Goal: Navigation & Orientation: Understand site structure

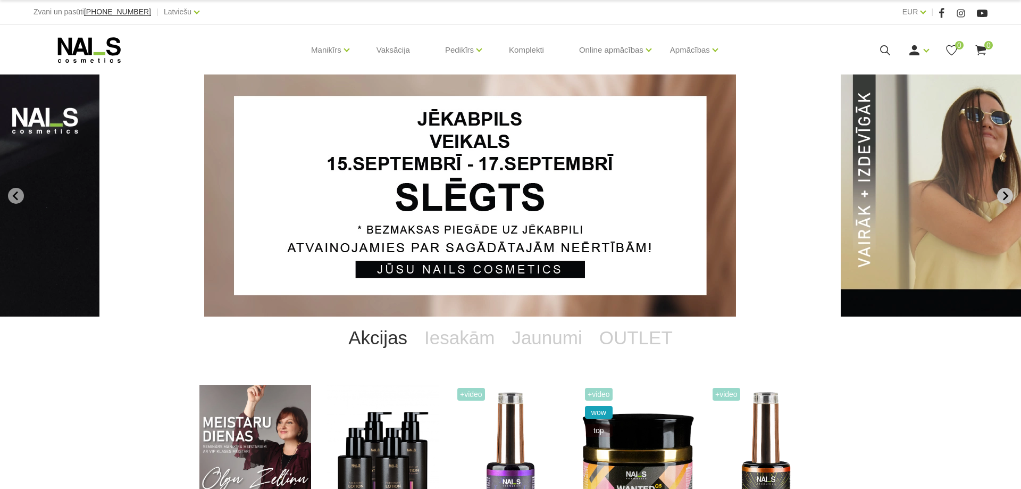
click at [1004, 190] on button "Next slide" at bounding box center [1005, 196] width 16 height 16
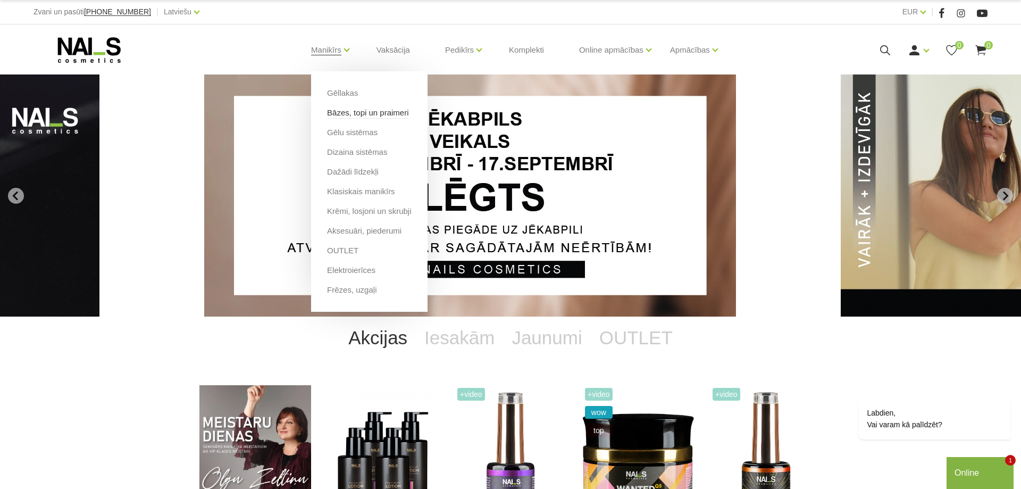
click at [341, 116] on link "Bāzes, topi un praimeri" at bounding box center [367, 113] width 81 height 12
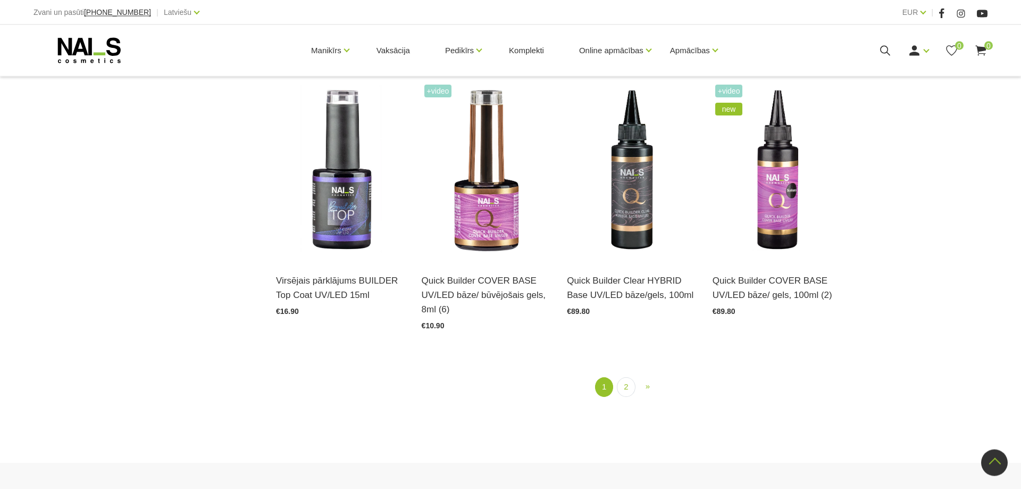
scroll to position [1356, 0]
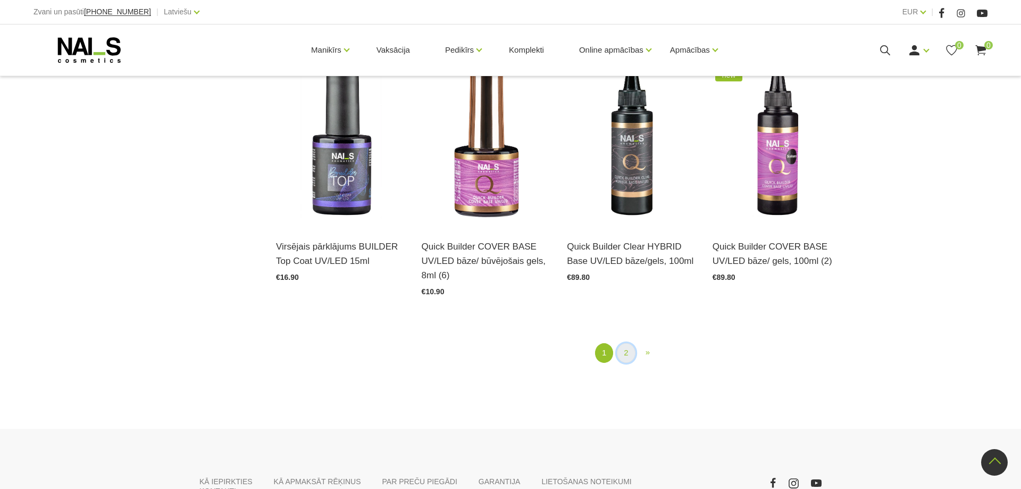
click at [630, 353] on link "2" at bounding box center [626, 353] width 18 height 20
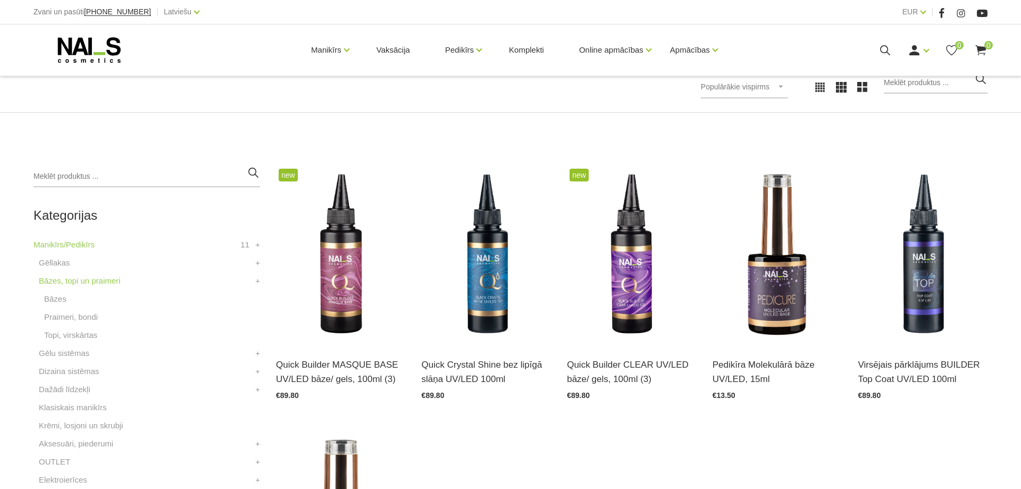
scroll to position [1, 0]
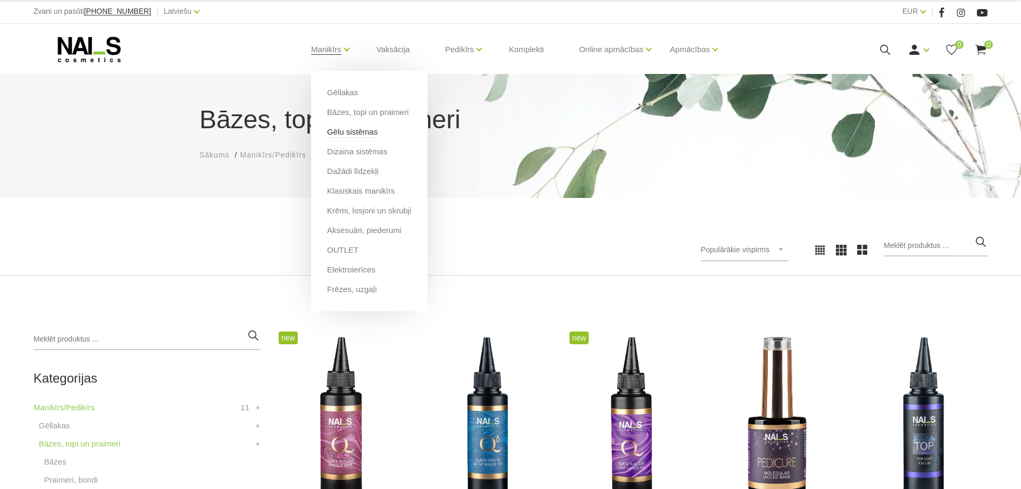
click at [354, 135] on link "Gēlu sistēmas" at bounding box center [352, 132] width 51 height 12
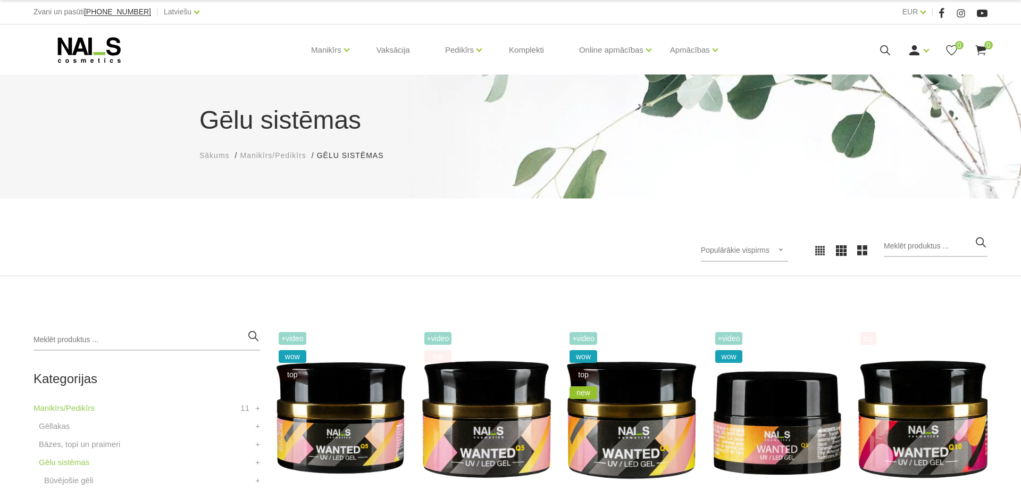
click at [74, 48] on icon at bounding box center [90, 50] width 112 height 27
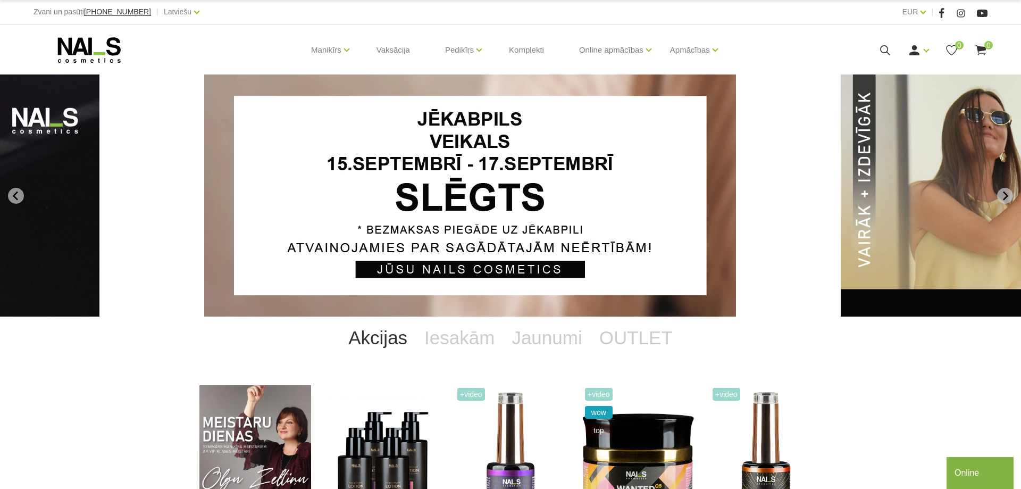
click at [1003, 191] on icon "Next slide" at bounding box center [1006, 196] width 10 height 10
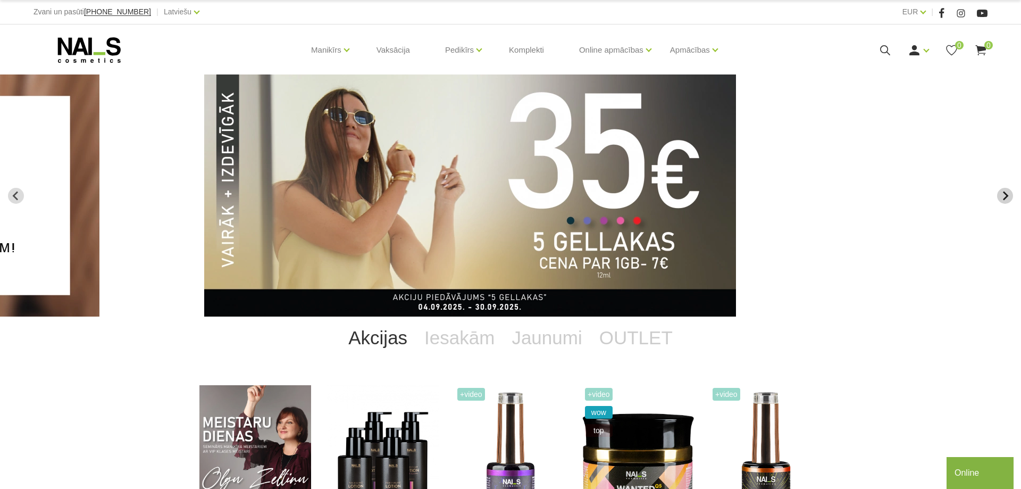
click at [1003, 191] on icon "Next slide" at bounding box center [1006, 196] width 10 height 10
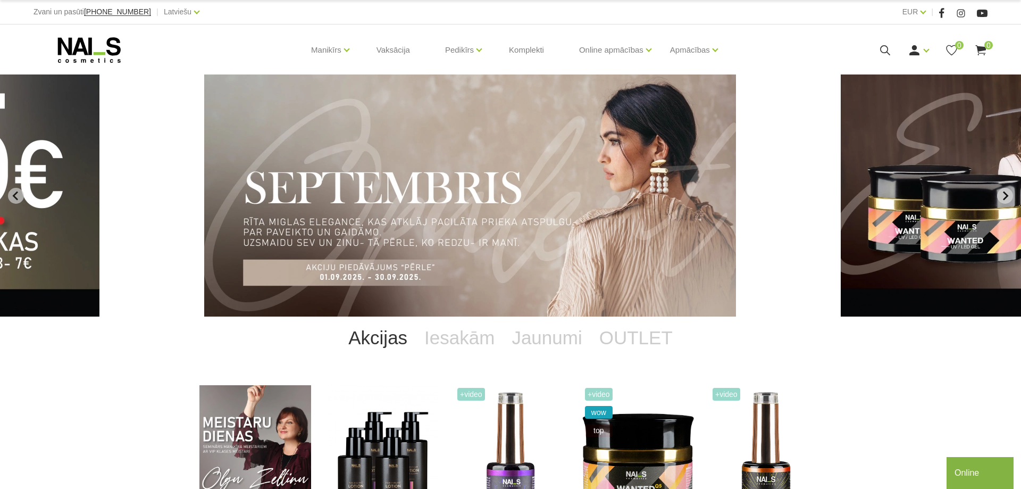
click at [1003, 191] on icon "Next slide" at bounding box center [1006, 196] width 10 height 10
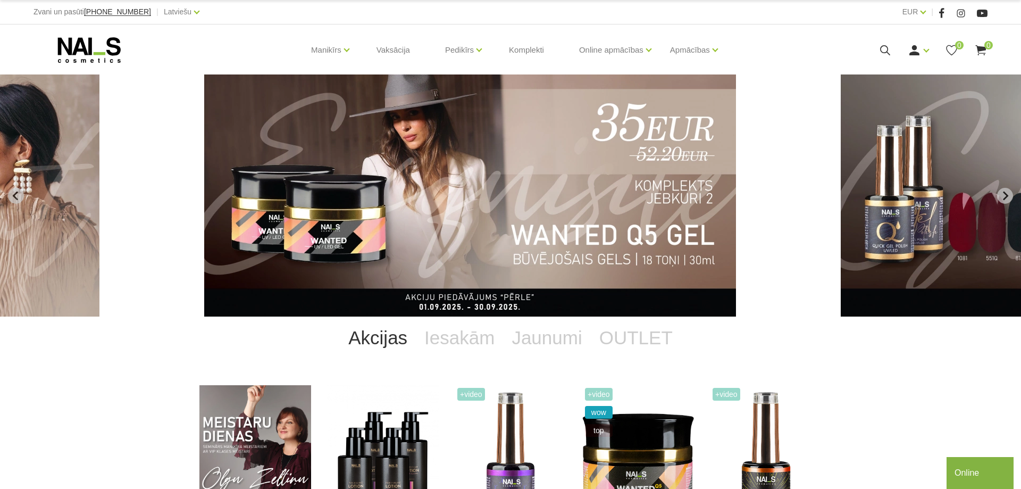
click at [440, 235] on img "4 of 13" at bounding box center [470, 195] width 532 height 242
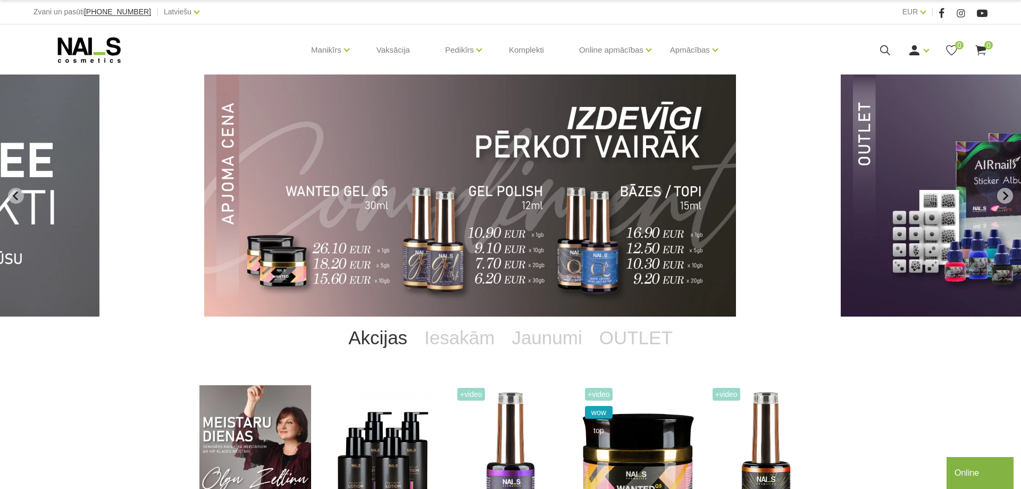
click at [551, 172] on img "10 of 13" at bounding box center [470, 195] width 532 height 242
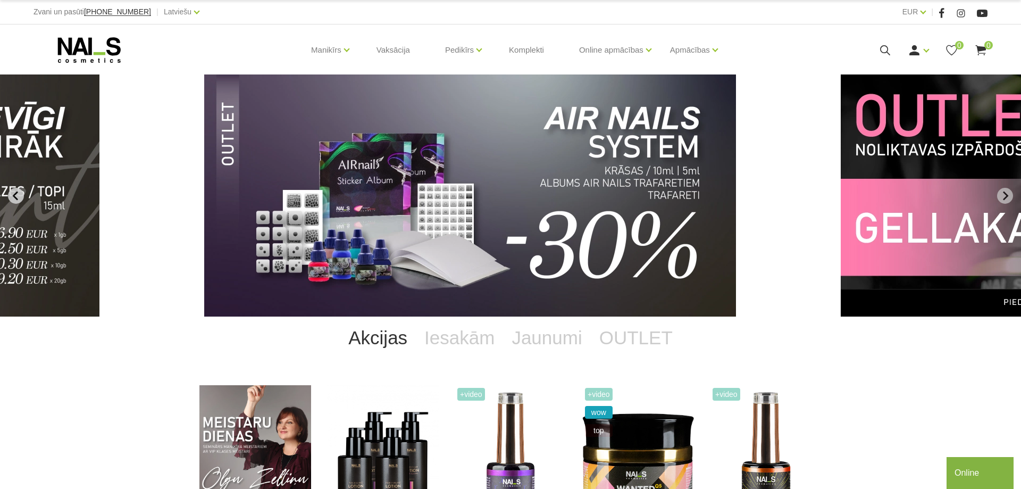
click at [19, 189] on button "Previous slide" at bounding box center [16, 196] width 16 height 16
click at [15, 193] on icon "Previous slide" at bounding box center [14, 195] width 5 height 9
click at [16, 194] on icon "Previous slide" at bounding box center [14, 195] width 5 height 9
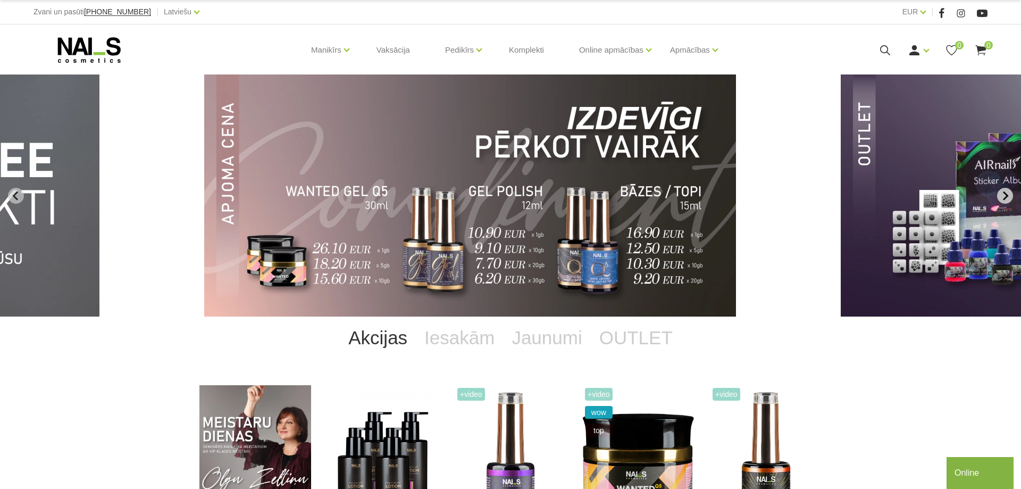
click at [1007, 198] on icon "Next slide" at bounding box center [1006, 196] width 10 height 10
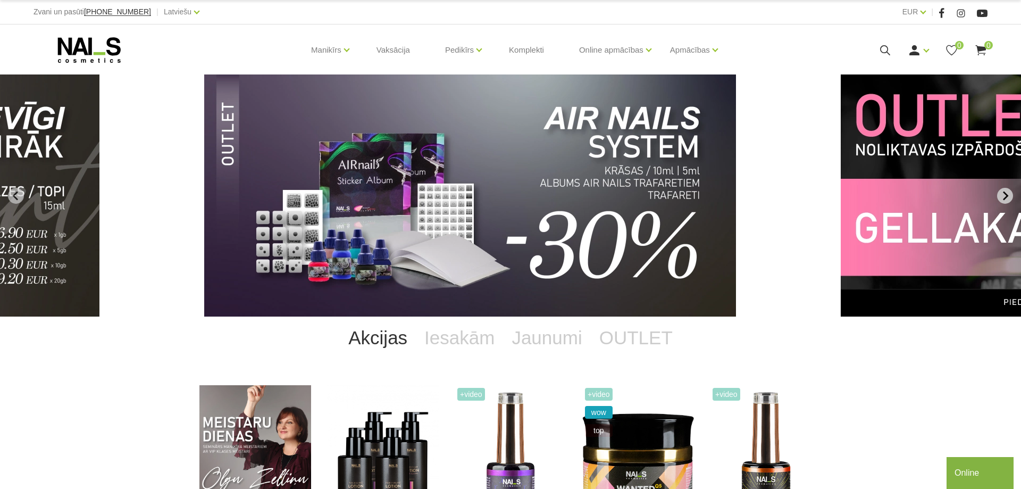
click at [1007, 198] on icon "Next slide" at bounding box center [1006, 196] width 10 height 10
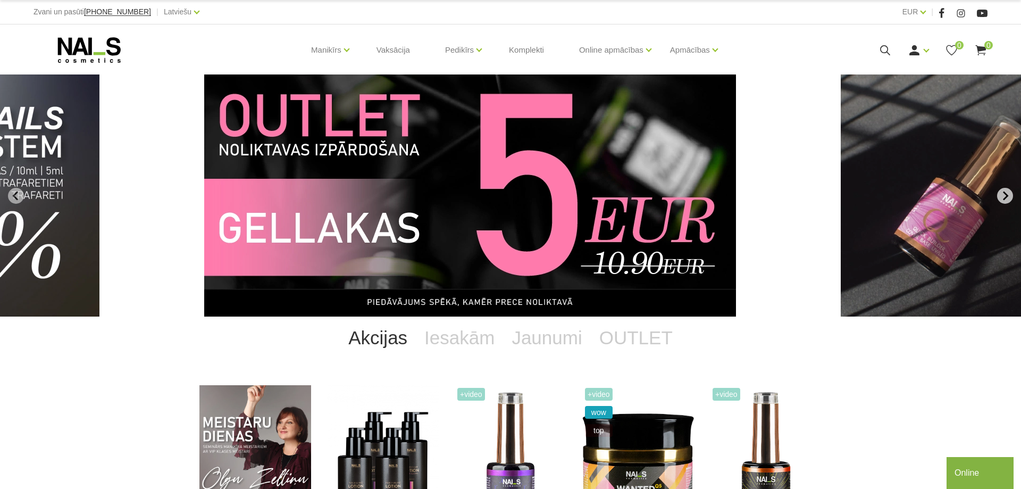
click at [1007, 198] on icon "Next slide" at bounding box center [1006, 196] width 10 height 10
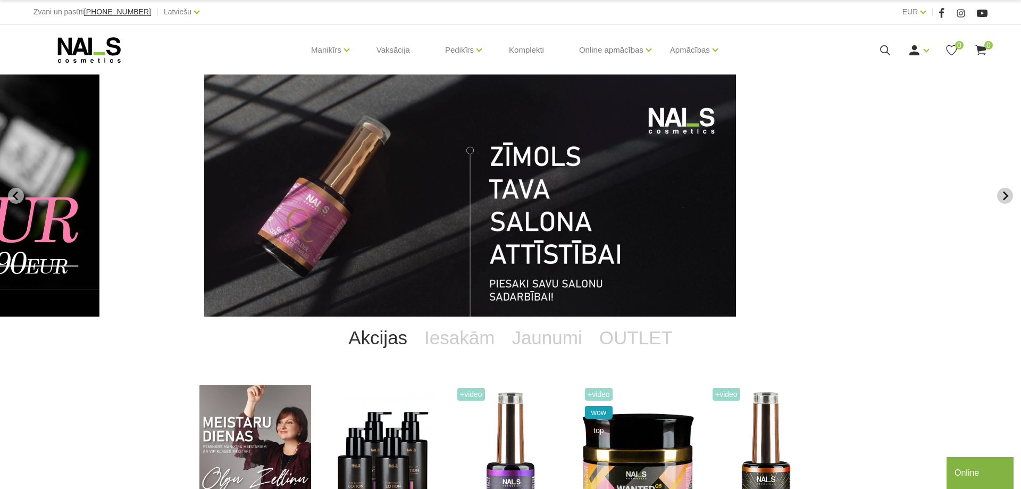
click at [1007, 198] on icon "Next slide" at bounding box center [1006, 196] width 10 height 10
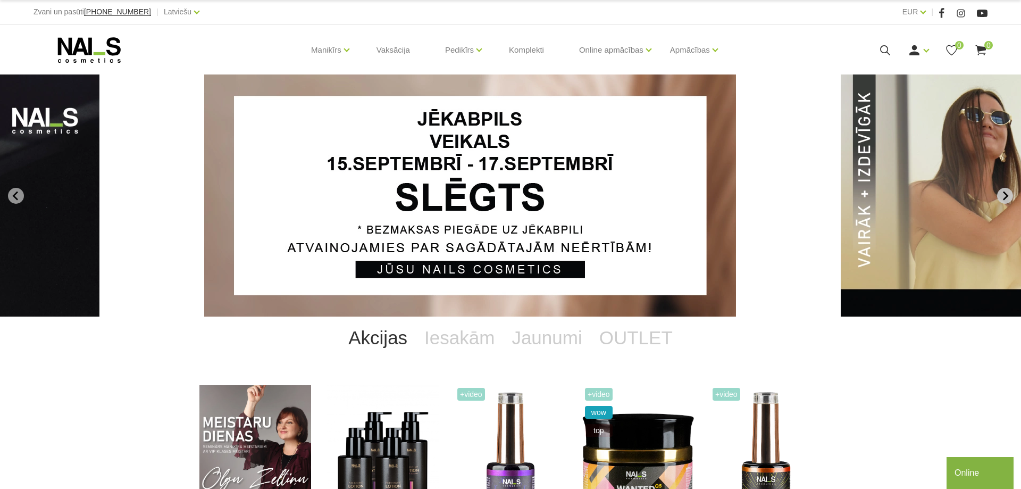
click at [1007, 198] on icon "Next slide" at bounding box center [1006, 196] width 10 height 10
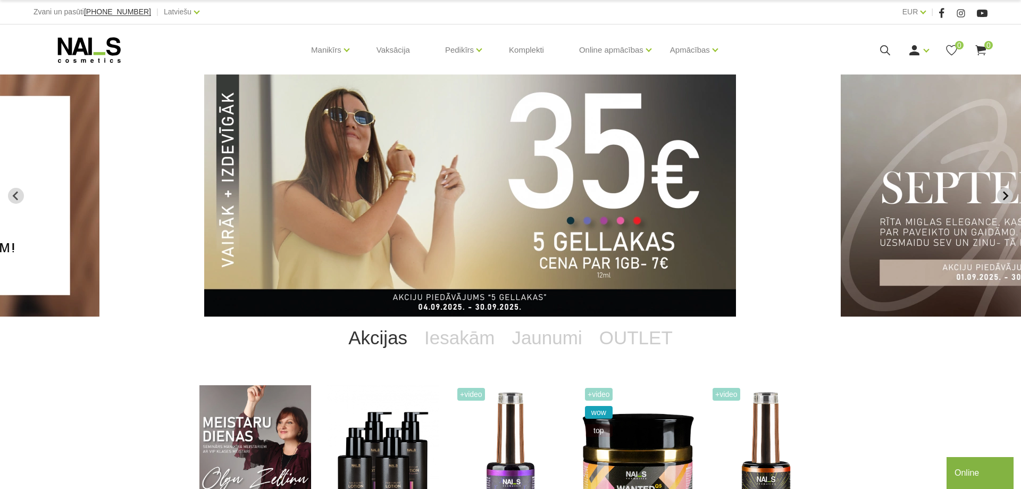
click at [1007, 198] on icon "Next slide" at bounding box center [1006, 196] width 10 height 10
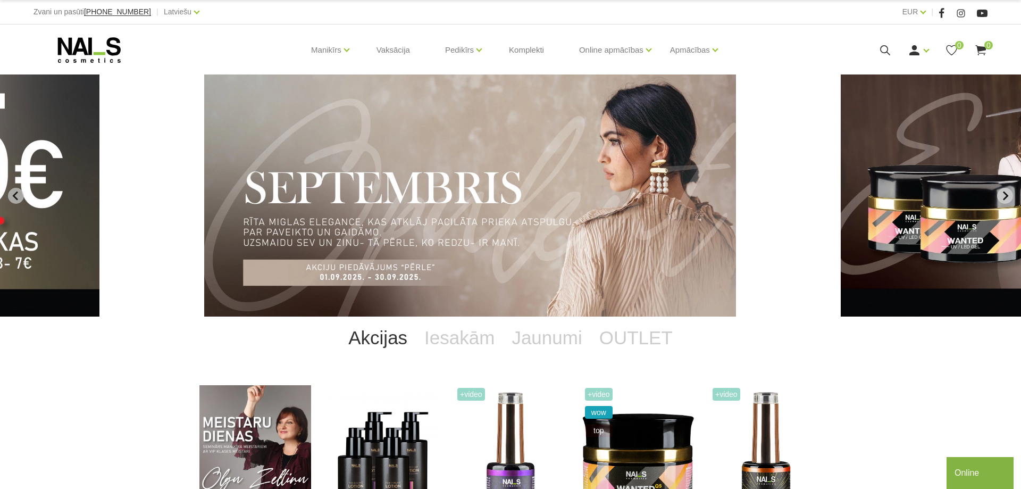
click at [1007, 198] on icon "Next slide" at bounding box center [1006, 196] width 10 height 10
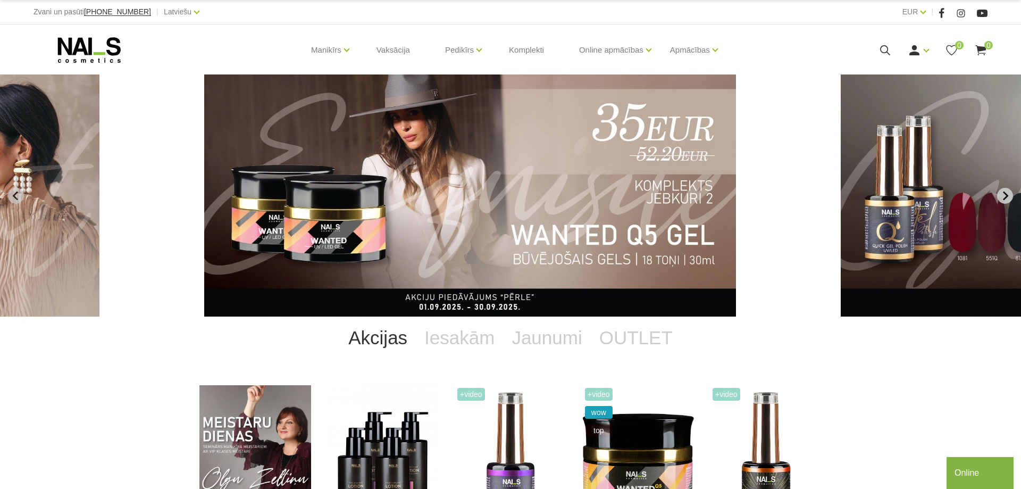
click at [1007, 198] on icon "Next slide" at bounding box center [1006, 196] width 10 height 10
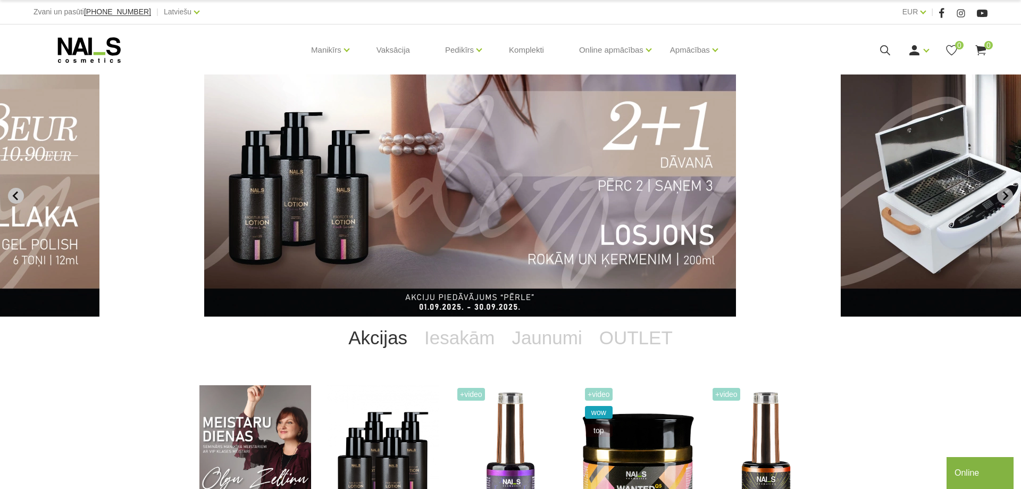
click at [16, 191] on icon "Previous slide" at bounding box center [16, 196] width 10 height 10
click at [524, 196] on img "6 of 13" at bounding box center [470, 195] width 532 height 242
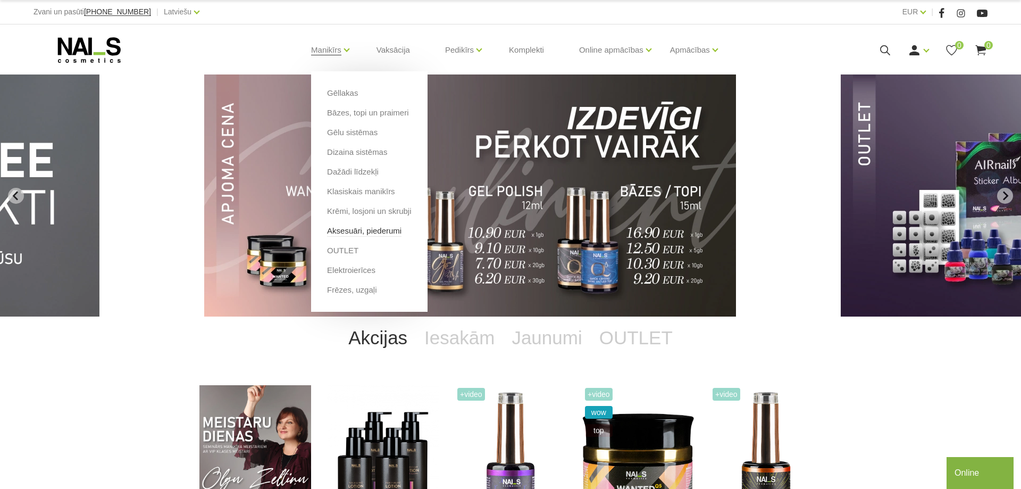
click at [354, 230] on link "Aksesuāri, piederumi" at bounding box center [364, 231] width 74 height 12
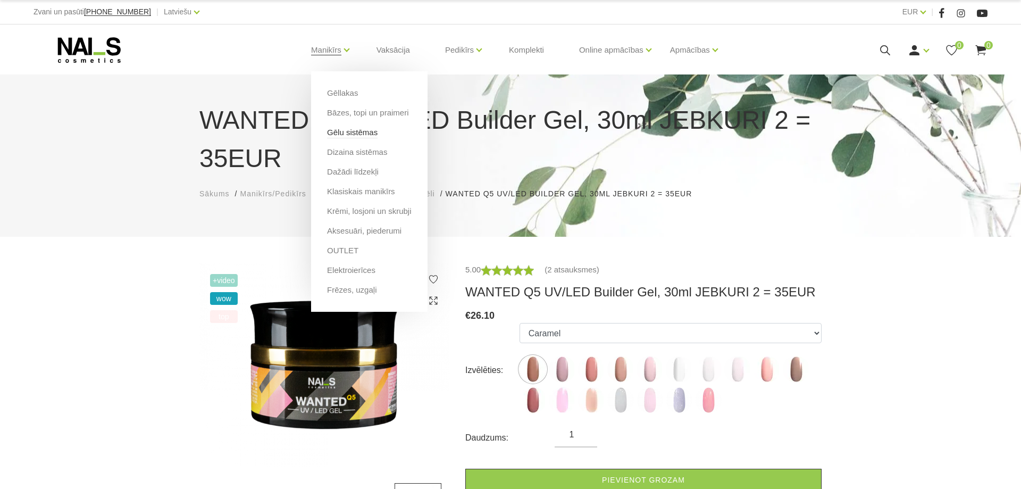
click at [359, 137] on link "Gēlu sistēmas" at bounding box center [352, 133] width 51 height 12
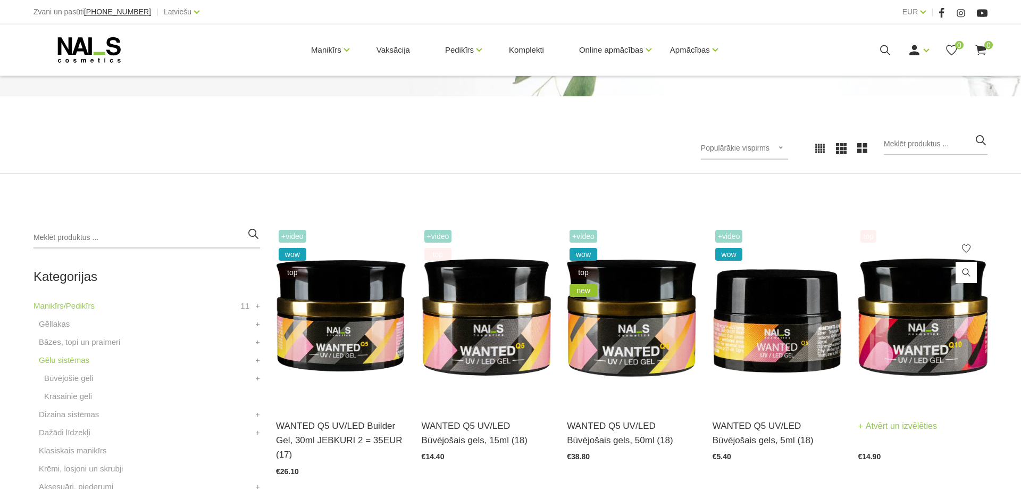
scroll to position [109, 0]
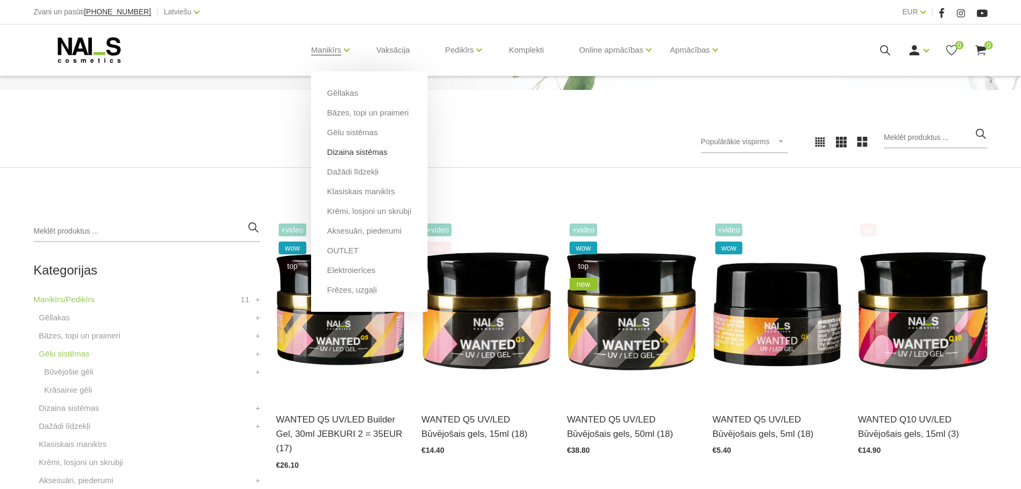
click at [362, 155] on link "Dizaina sistēmas" at bounding box center [357, 152] width 60 height 12
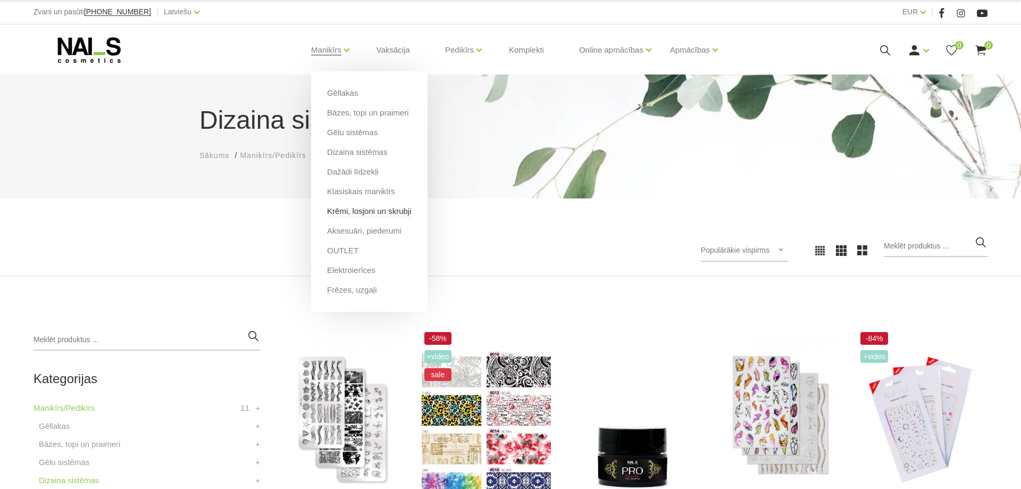
click at [355, 214] on link "Krēmi, losjoni un skrubji" at bounding box center [369, 211] width 84 height 12
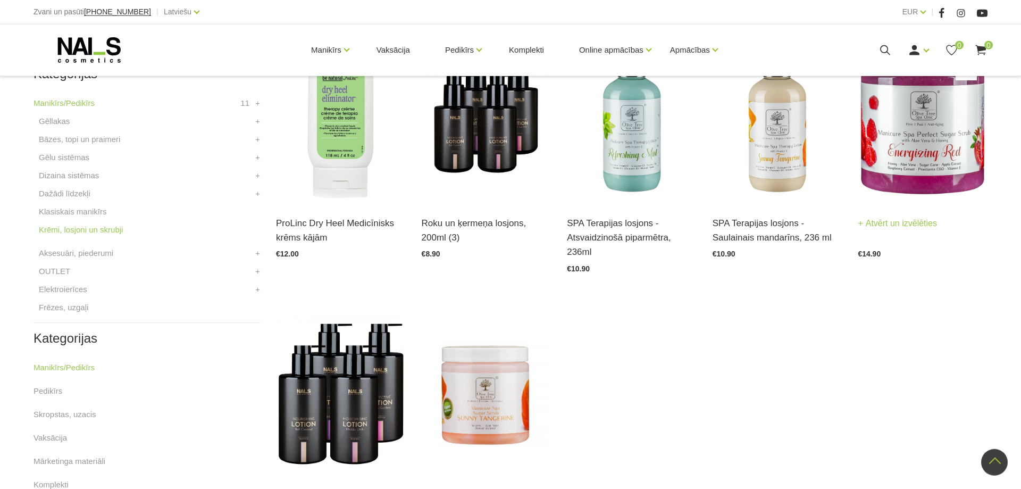
scroll to position [109, 0]
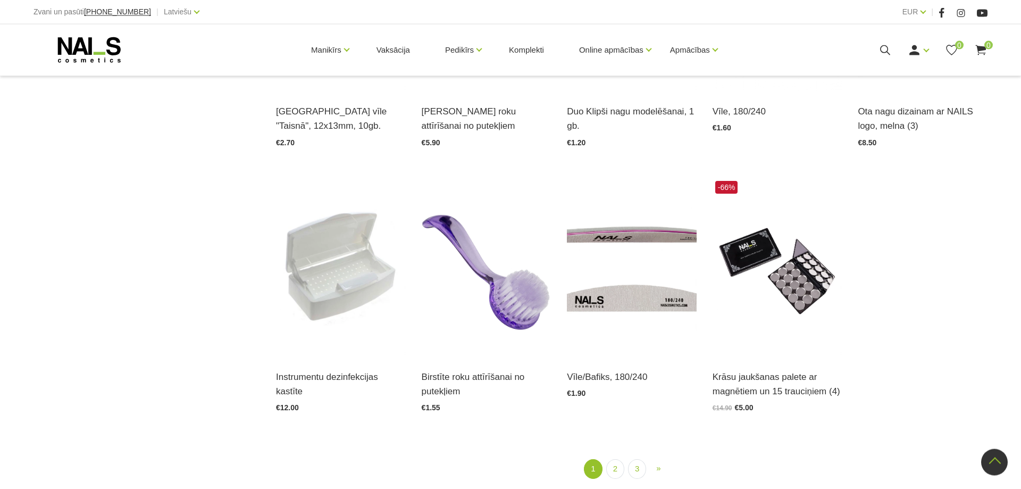
scroll to position [1248, 0]
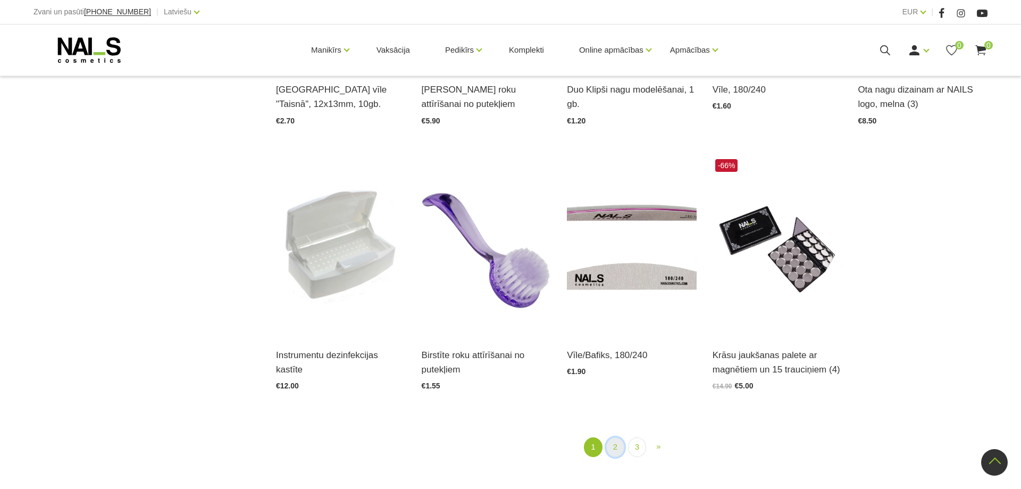
click at [619, 447] on link "2" at bounding box center [615, 447] width 18 height 20
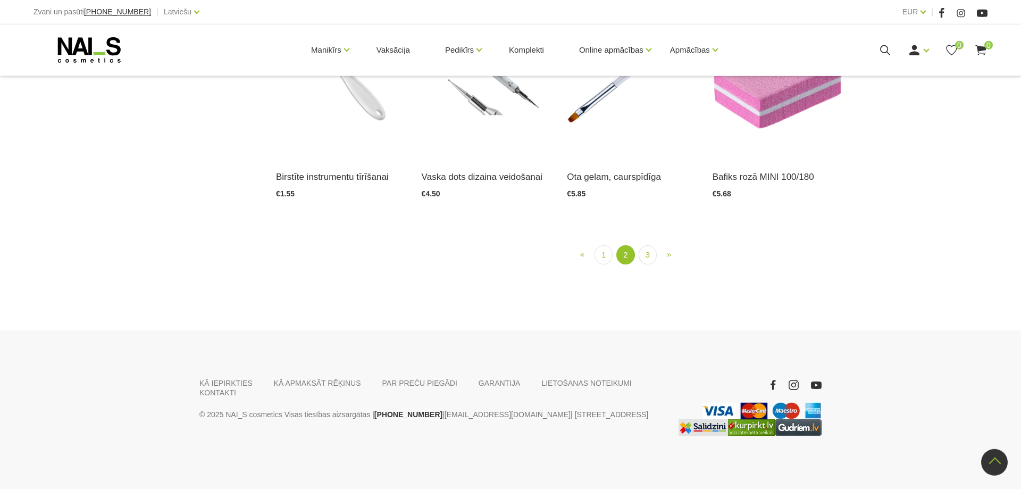
scroll to position [1194, 0]
click at [644, 265] on link "3" at bounding box center [648, 255] width 18 height 20
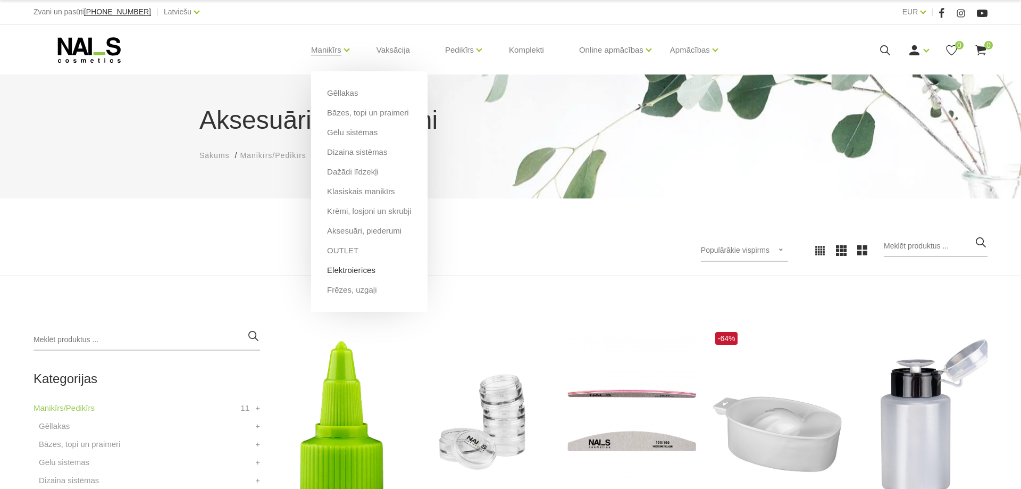
click at [353, 272] on link "Elektroierīces" at bounding box center [351, 270] width 48 height 12
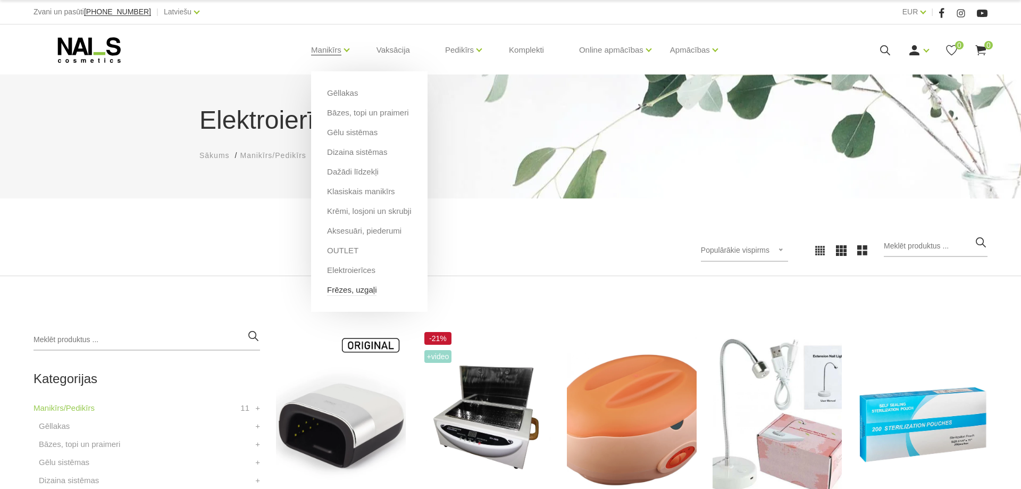
click at [360, 292] on link "Frēzes, uzgaļi" at bounding box center [351, 290] width 49 height 12
